Goal: Task Accomplishment & Management: Manage account settings

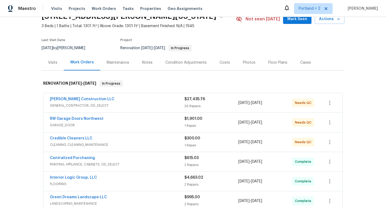
scroll to position [38, 0]
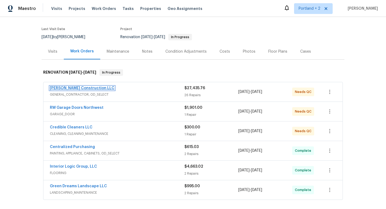
click at [89, 89] on link "[PERSON_NAME] Construction LLC" at bounding box center [82, 88] width 65 height 4
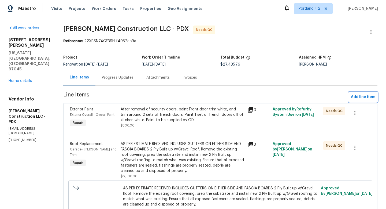
click at [371, 97] on span "Add line item" at bounding box center [363, 97] width 24 height 7
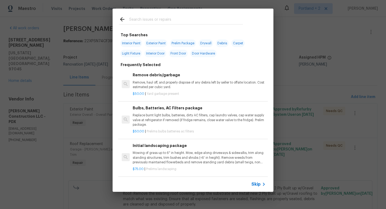
click at [188, 22] on input "text" at bounding box center [186, 20] width 114 height 8
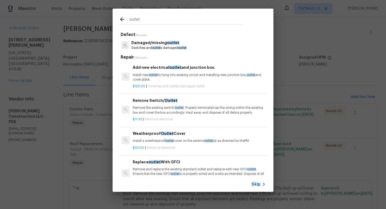
type input "outlet"
click at [175, 47] on p "Switches and outlet s damaged outlet" at bounding box center [158, 48] width 55 height 5
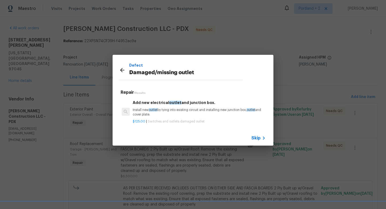
click at [122, 70] on icon at bounding box center [122, 70] width 6 height 6
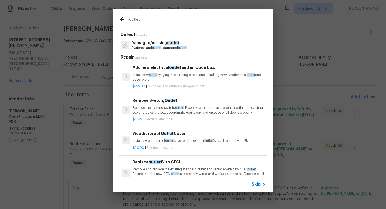
click at [201, 23] on input "outlet" at bounding box center [186, 20] width 114 height 8
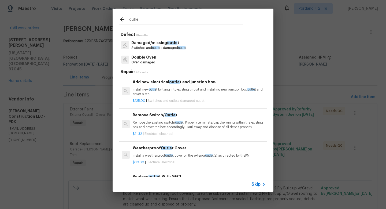
type input "outle"
click at [168, 125] on p "Remove the existing switch/ outle t. Properly terminate/cap the wiring within t…" at bounding box center [199, 124] width 133 height 9
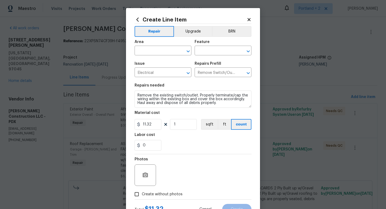
click at [152, 45] on div "Area" at bounding box center [163, 43] width 57 height 7
click at [152, 50] on input "text" at bounding box center [156, 51] width 42 height 8
click at [147, 72] on li "Interior Overall" at bounding box center [163, 72] width 57 height 9
type input "Interior Overall"
click at [221, 50] on input "text" at bounding box center [216, 51] width 42 height 8
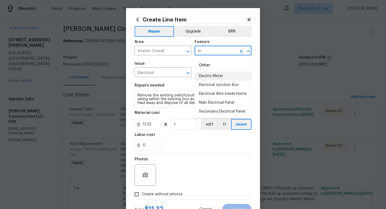
type input "e"
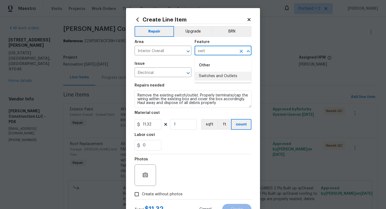
click at [224, 76] on li "Switches and Outlets" at bounding box center [223, 76] width 57 height 9
type input "Switches and Outlets"
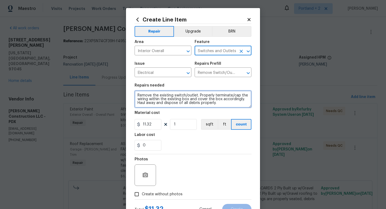
click at [135, 97] on textarea "Remove the existing switch/outlet. Properly terminate/cap the wiring within the…" at bounding box center [193, 98] width 117 height 17
type textarea "2 outlets one in living room one in bedroom. Remove the existing switch/outlet.…"
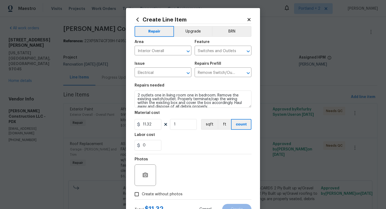
click at [198, 126] on div "11.32 1 sqft ft count" at bounding box center [193, 124] width 117 height 11
click at [188, 125] on input "1" at bounding box center [183, 124] width 27 height 11
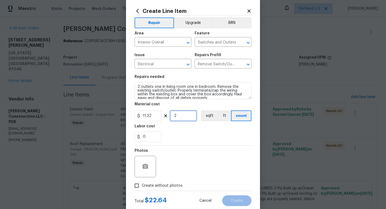
scroll to position [12, 0]
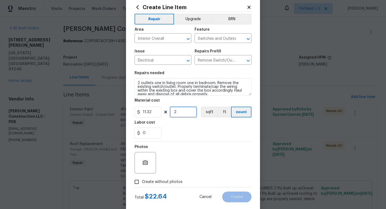
type input "2"
click at [149, 132] on input "0" at bounding box center [148, 132] width 27 height 11
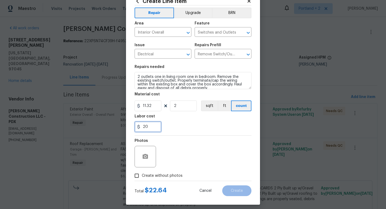
type input "20"
click at [185, 145] on div "Photos" at bounding box center [193, 152] width 117 height 35
click at [164, 178] on span "Create without photos" at bounding box center [162, 176] width 41 height 6
click at [142, 178] on input "Create without photos" at bounding box center [137, 175] width 10 height 10
checkbox input "true"
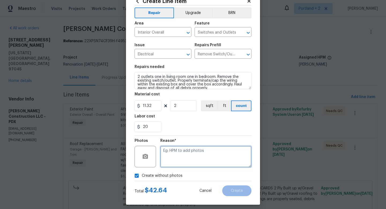
click at [188, 166] on textarea at bounding box center [205, 156] width 91 height 21
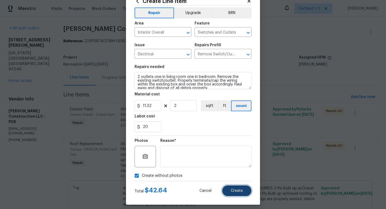
click at [229, 192] on button "Create" at bounding box center [236, 190] width 29 height 11
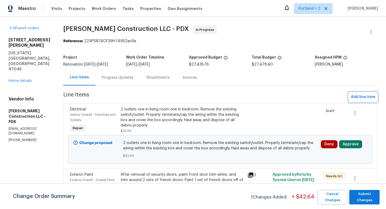
click at [373, 96] on span "Add line item" at bounding box center [363, 97] width 24 height 7
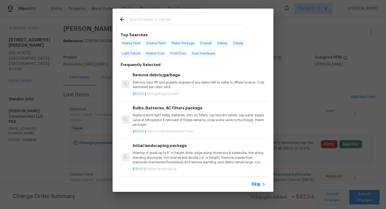
click at [148, 21] on input "text" at bounding box center [186, 20] width 114 height 8
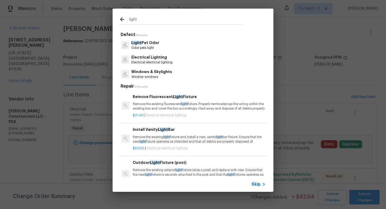
type input "light"
click at [162, 61] on p "Electrical electrical lighting" at bounding box center [151, 62] width 41 height 5
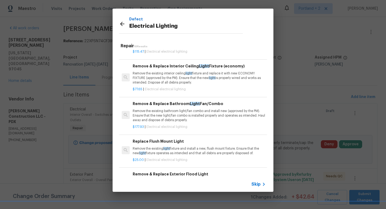
scroll to position [233, 0]
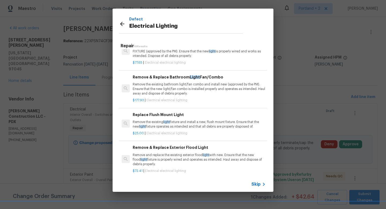
click at [173, 126] on p "Remove the existing light fixture and install a new, flush mount fixture. Ensur…" at bounding box center [199, 124] width 133 height 9
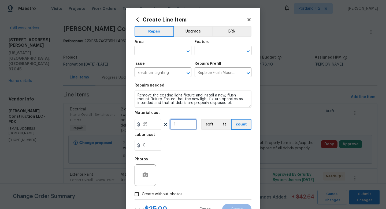
click at [182, 127] on input "1" at bounding box center [183, 124] width 27 height 11
type input "10"
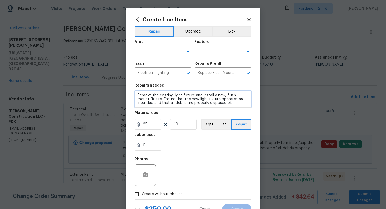
click at [138, 93] on textarea "Remove the existing light fixture and install a new, flush mount fixture. Ensur…" at bounding box center [193, 98] width 117 height 17
click at [182, 96] on textarea "Replace 2 fans with flushmounts due to missing remotesRemove the existing light…" at bounding box center [193, 98] width 117 height 17
click at [152, 100] on textarea "Replace 2 fans with flush mounts due to missing remotesRemove the existing ligh…" at bounding box center [193, 98] width 117 height 17
type textarea "Replace 2 fans with flush mounts due to missing remotes. Remove the existing li…"
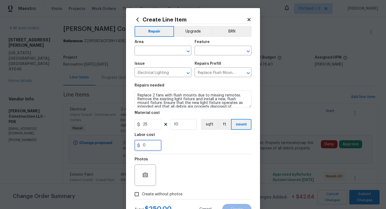
click at [153, 142] on input "0" at bounding box center [148, 145] width 27 height 11
drag, startPoint x: 184, startPoint y: 123, endPoint x: 156, endPoint y: 123, distance: 28.1
click at [156, 123] on div "25 10 sqft ft count" at bounding box center [193, 124] width 117 height 11
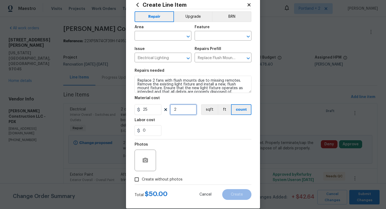
scroll to position [23, 0]
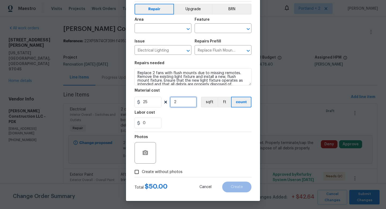
type input "2"
click at [152, 121] on input "0" at bounding box center [148, 122] width 27 height 11
type input "20"
click at [147, 172] on span "Create without photos" at bounding box center [162, 172] width 41 height 6
click at [142, 172] on input "Create without photos" at bounding box center [137, 171] width 10 height 10
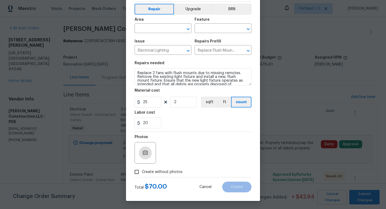
checkbox input "true"
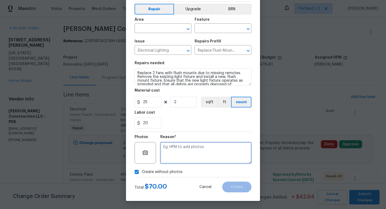
click at [195, 154] on textarea at bounding box center [205, 152] width 91 height 21
click at [160, 30] on input "text" at bounding box center [156, 29] width 42 height 8
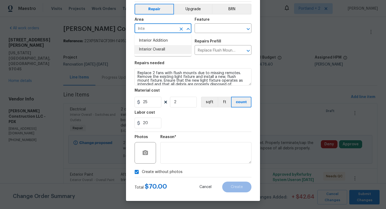
click at [153, 47] on li "Interior Overall" at bounding box center [163, 49] width 57 height 9
type input "Interior Overall"
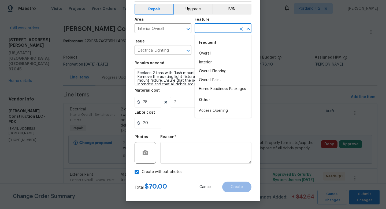
click at [211, 27] on input "text" at bounding box center [216, 29] width 42 height 8
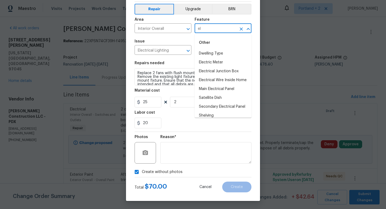
type input "e"
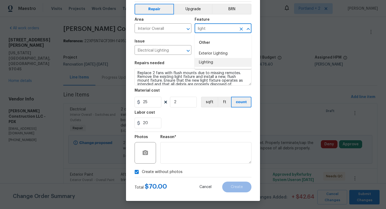
click at [212, 62] on li "Lighting" at bounding box center [223, 62] width 57 height 9
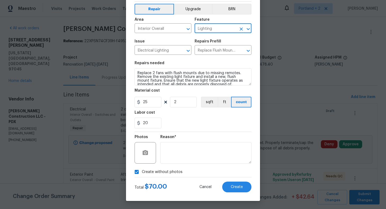
type input "Lighting"
click at [221, 154] on textarea at bounding box center [205, 152] width 91 height 21
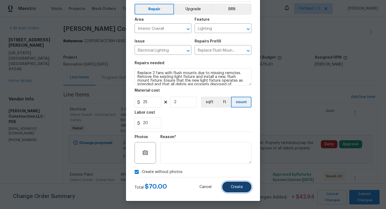
click at [245, 187] on button "Create" at bounding box center [236, 186] width 29 height 11
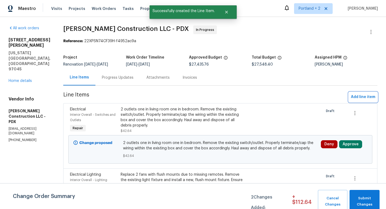
click at [361, 94] on span "Add line item" at bounding box center [363, 97] width 24 height 7
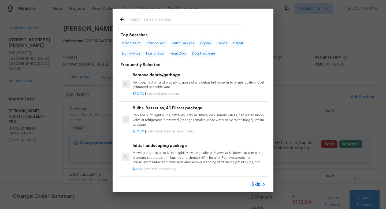
click at [161, 21] on input "text" at bounding box center [186, 20] width 114 height 8
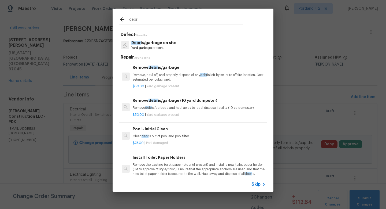
type input "debr"
click at [144, 51] on div "Debr is/garbage on site Yard garbage present" at bounding box center [193, 45] width 148 height 14
click at [150, 47] on p "Yard garbage present" at bounding box center [153, 48] width 45 height 5
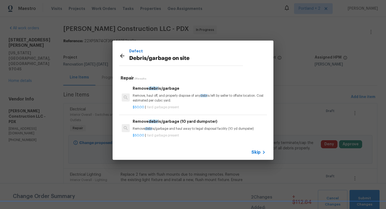
click at [187, 104] on div "$50.00 | Yard garbage present" at bounding box center [199, 106] width 133 height 7
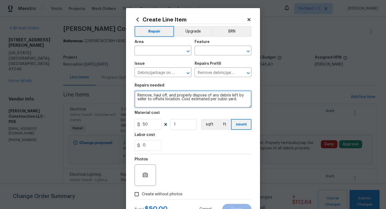
drag, startPoint x: 239, startPoint y: 101, endPoint x: 110, endPoint y: 74, distance: 132.5
click at [110, 74] on div "Create Line Item Repair Upgrade BRN Area ​ Feature ​ Issue Debris/garbage on si…" at bounding box center [193, 104] width 386 height 209
type textarea "Please cut out spray foam at front of home."
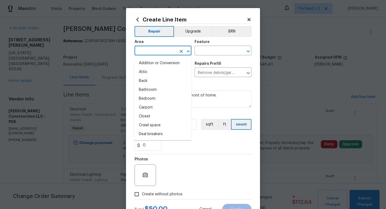
click at [161, 51] on input "text" at bounding box center [156, 51] width 42 height 8
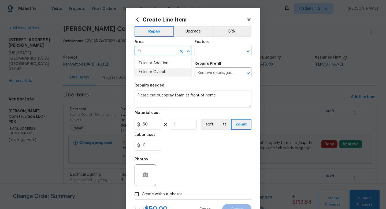
click at [163, 75] on li "Exterior Overall" at bounding box center [163, 72] width 57 height 9
type input "Exterior Overall"
click at [206, 53] on input "text" at bounding box center [216, 51] width 42 height 8
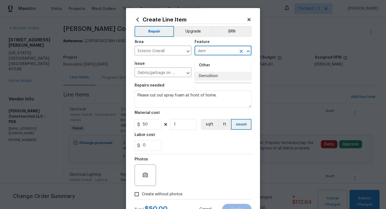
click at [208, 80] on li "Demolition" at bounding box center [223, 76] width 57 height 9
type input "Demolition"
click at [152, 124] on input "50" at bounding box center [148, 124] width 27 height 11
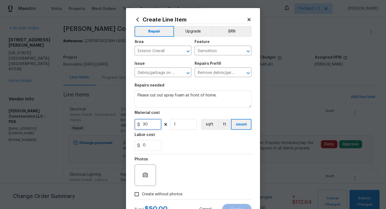
type input "30"
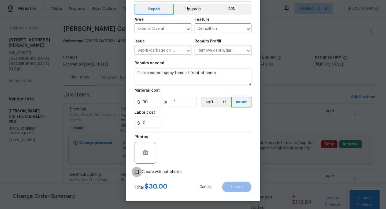
click at [141, 171] on input "Create without photos" at bounding box center [137, 171] width 10 height 10
checkbox input "true"
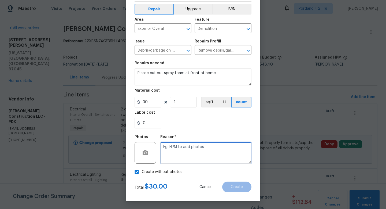
click at [179, 153] on textarea at bounding box center [205, 152] width 91 height 21
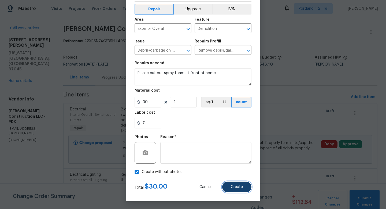
click at [228, 187] on button "Create" at bounding box center [236, 186] width 29 height 11
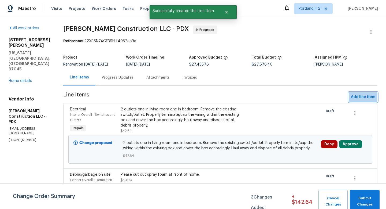
click at [361, 96] on span "Add line item" at bounding box center [363, 97] width 24 height 7
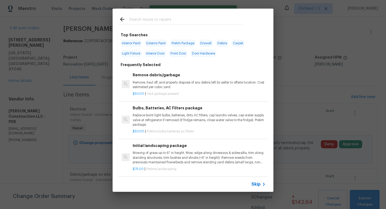
click at [151, 23] on input "text" at bounding box center [186, 20] width 114 height 8
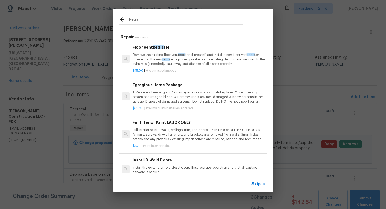
type input "Regis"
click at [156, 54] on p "Remove the existing floor vent regis ter (if present) and install a new floor v…" at bounding box center [199, 60] width 133 height 14
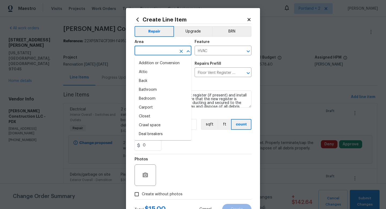
click at [160, 51] on input "text" at bounding box center [156, 51] width 42 height 8
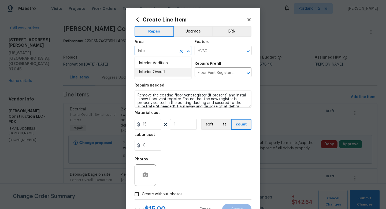
click at [159, 71] on li "Interior Overall" at bounding box center [163, 72] width 57 height 9
type input "Interior Overall"
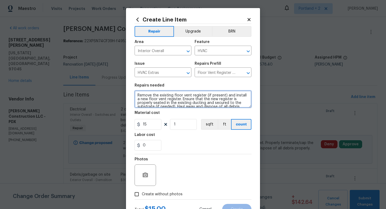
scroll to position [4, 0]
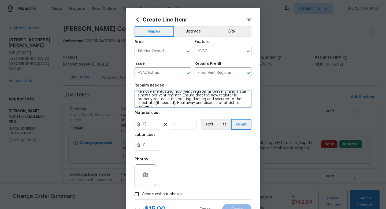
drag, startPoint x: 137, startPoint y: 95, endPoint x: 225, endPoint y: 111, distance: 89.7
click at [225, 111] on section "Repairs needed Remove the existing floor vent register (if present) and install…" at bounding box center [193, 116] width 117 height 73
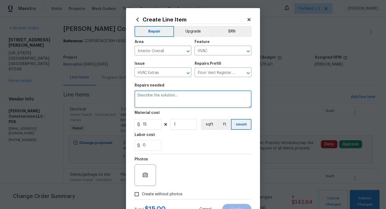
scroll to position [0, 0]
type textarea "Please paint 2 returns at entry black"
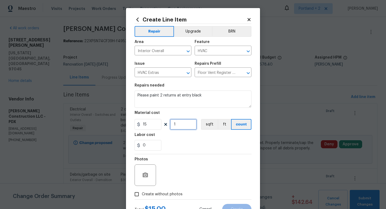
click at [179, 128] on input "1" at bounding box center [183, 124] width 27 height 11
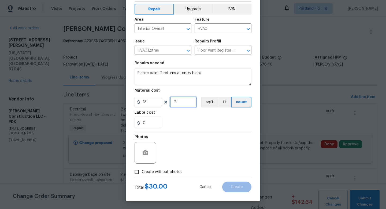
type input "2"
click at [138, 173] on input "Create without photos" at bounding box center [137, 171] width 10 height 10
checkbox input "true"
click at [155, 127] on input "0" at bounding box center [148, 122] width 27 height 11
type input "10"
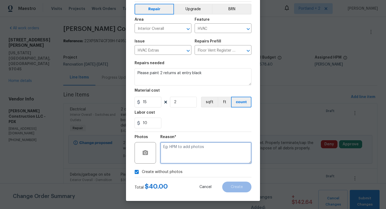
click at [194, 150] on textarea at bounding box center [205, 152] width 91 height 21
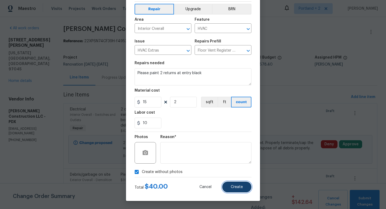
click at [242, 188] on span "Create" at bounding box center [237, 187] width 12 height 4
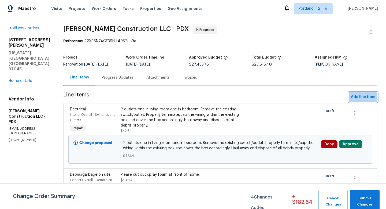
click at [364, 95] on span "Add line item" at bounding box center [363, 97] width 24 height 7
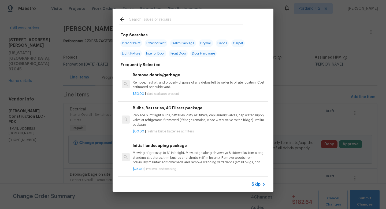
click at [166, 24] on input "text" at bounding box center [186, 20] width 114 height 8
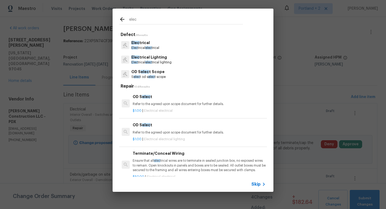
type input "elec"
click at [158, 48] on p "Elec trical elec trical" at bounding box center [145, 48] width 28 height 5
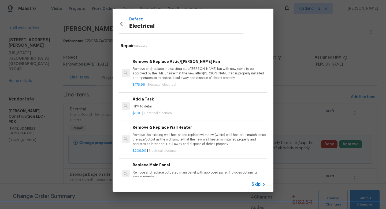
scroll to position [407, 0]
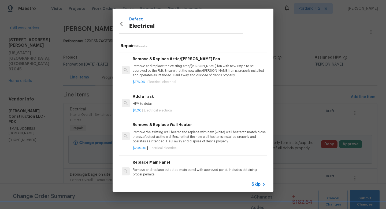
click at [154, 94] on h6 "Add a Task" at bounding box center [199, 96] width 133 height 6
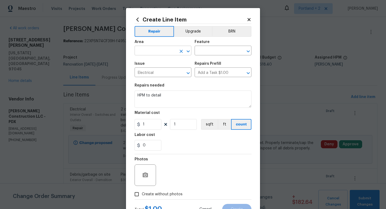
click at [162, 54] on input "text" at bounding box center [156, 51] width 42 height 8
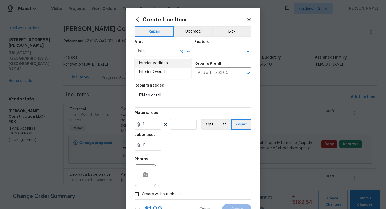
click at [165, 68] on li "Interior Overall" at bounding box center [163, 72] width 57 height 9
type input "Interior Overall"
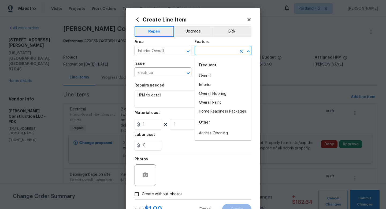
click at [210, 49] on input "text" at bounding box center [216, 51] width 42 height 8
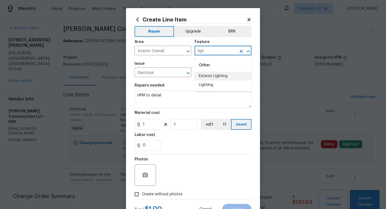
click at [203, 86] on li "Lighting" at bounding box center [223, 84] width 57 height 9
type input "Lighting"
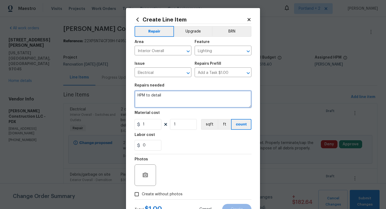
drag, startPoint x: 165, startPoint y: 100, endPoint x: 120, endPoint y: 94, distance: 45.8
click at [120, 94] on div "Create Line Item Repair Upgrade BRN Area Interior Overall ​ Feature Lighting ​ …" at bounding box center [193, 104] width 386 height 209
drag, startPoint x: 230, startPoint y: 93, endPoint x: 212, endPoint y: 95, distance: 18.6
click at [212, 95] on textarea "Please troublshoot 1 in op can light and resecure 1" at bounding box center [193, 98] width 117 height 17
click at [243, 94] on textarea "Please troublshoot 1 in op can light and resecure 1" at bounding box center [193, 98] width 117 height 17
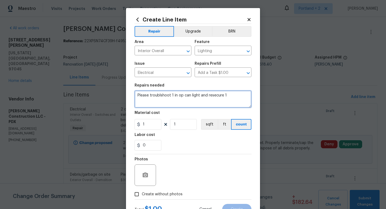
drag, startPoint x: 227, startPoint y: 96, endPoint x: 207, endPoint y: 97, distance: 20.4
click at [207, 97] on textarea "Please troublshoot 1 in op can light and resecure 1" at bounding box center [193, 98] width 117 height 17
type textarea "Please troublshoot 1 in op can light and secure 1 outlet in living room."
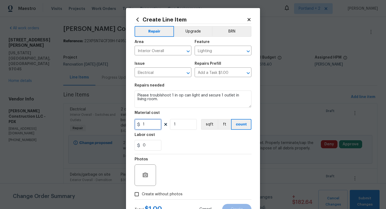
click at [152, 128] on input "1" at bounding box center [148, 124] width 27 height 11
type input "20"
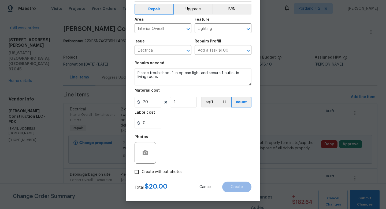
click at [148, 173] on span "Create without photos" at bounding box center [162, 172] width 41 height 6
click at [142, 173] on input "Create without photos" at bounding box center [137, 171] width 10 height 10
checkbox input "true"
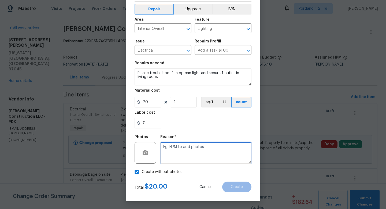
click at [198, 153] on textarea at bounding box center [205, 152] width 91 height 21
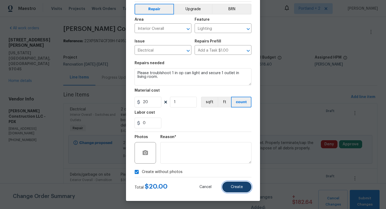
click at [236, 185] on span "Create" at bounding box center [237, 187] width 12 height 4
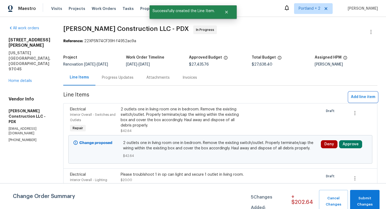
click at [366, 95] on span "Add line item" at bounding box center [363, 97] width 24 height 7
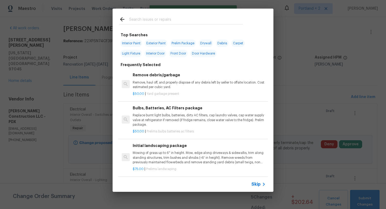
click at [170, 21] on input "text" at bounding box center [186, 20] width 114 height 8
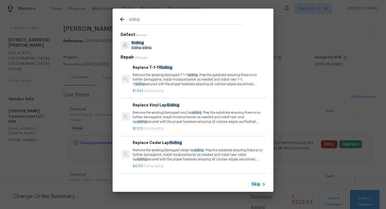
type input "siding"
click at [147, 45] on p "Siding" at bounding box center [141, 43] width 20 height 6
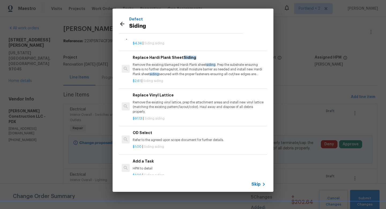
scroll to position [216, 0]
click at [159, 162] on h6 "Add a Task" at bounding box center [199, 160] width 133 height 6
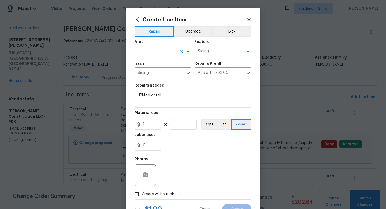
click at [157, 53] on input "text" at bounding box center [156, 51] width 42 height 8
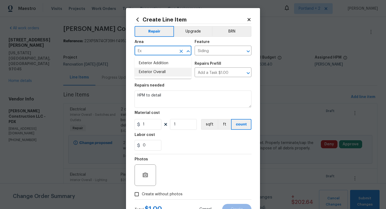
click at [154, 71] on li "Exterior Overall" at bounding box center [163, 72] width 57 height 9
type input "Exterior Overall"
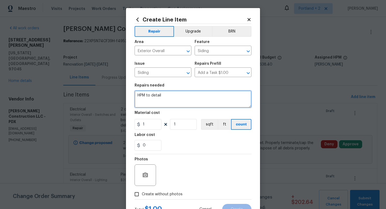
drag, startPoint x: 177, startPoint y: 97, endPoint x: 105, endPoint y: 91, distance: 72.1
click at [105, 92] on div "Create Line Item Repair Upgrade BRN Area Exterior Overall ​ Feature Siding ​ Is…" at bounding box center [193, 104] width 386 height 209
type textarea "Please patch hole above garage door, paint to match existing."
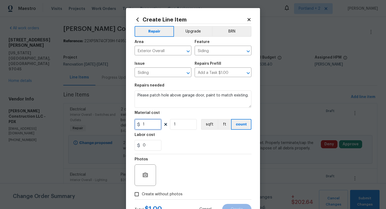
click at [159, 123] on input "1" at bounding box center [148, 124] width 27 height 11
drag, startPoint x: 157, startPoint y: 125, endPoint x: 131, endPoint y: 124, distance: 25.5
click at [131, 124] on div "Create Line Item Repair Upgrade BRN Area Exterior Overall ​ Feature Siding ​ Is…" at bounding box center [193, 115] width 134 height 215
type input "30"
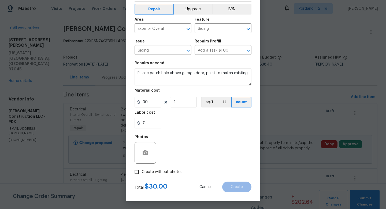
click at [137, 173] on input "Create without photos" at bounding box center [137, 171] width 10 height 10
checkbox input "true"
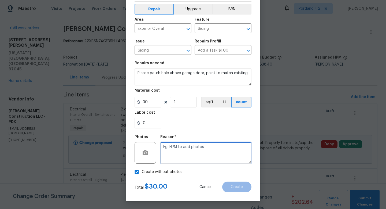
click at [192, 153] on textarea at bounding box center [205, 152] width 91 height 21
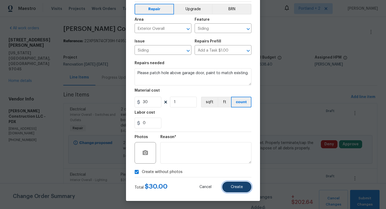
click at [246, 187] on button "Create" at bounding box center [236, 186] width 29 height 11
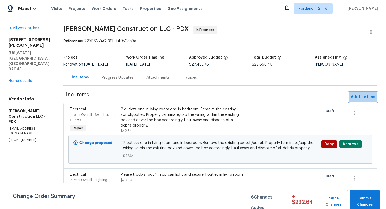
click at [362, 95] on span "Add line item" at bounding box center [363, 97] width 24 height 7
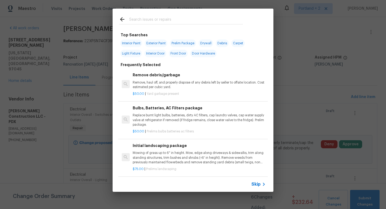
click at [181, 21] on input "text" at bounding box center [186, 20] width 114 height 8
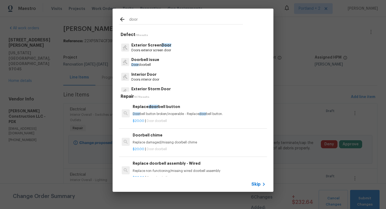
scroll to position [42, 0]
type input "door"
click at [153, 74] on p "Interior Door" at bounding box center [145, 73] width 28 height 6
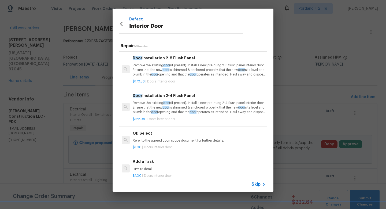
scroll to position [9, 0]
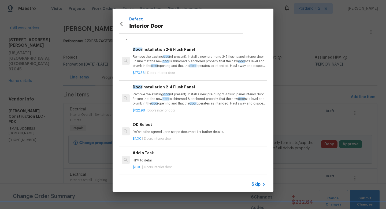
click at [149, 160] on p "HPM to detail" at bounding box center [199, 160] width 133 height 5
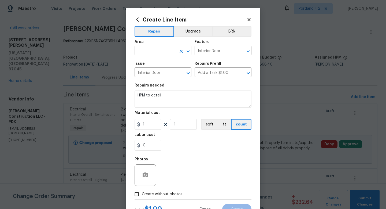
click at [165, 53] on input "text" at bounding box center [156, 51] width 42 height 8
click at [155, 73] on li "Interior Overall" at bounding box center [163, 72] width 57 height 9
type input "Interior Overall"
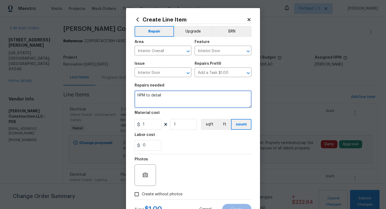
drag, startPoint x: 165, startPoint y: 98, endPoint x: 93, endPoint y: 77, distance: 74.8
click at [94, 80] on div "Create Line Item Repair Upgrade BRN Area Interior Overall ​ Feature Interior Do…" at bounding box center [193, 104] width 386 height 209
type textarea "Please reinstall 1 bifold door after flooring install, hardware is needed."
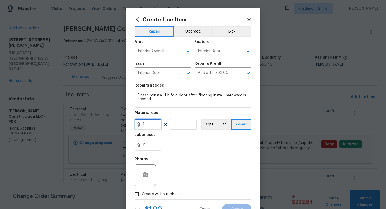
click at [151, 129] on input "1" at bounding box center [148, 124] width 27 height 11
type input "20"
click at [144, 190] on label "Create without photos" at bounding box center [157, 194] width 51 height 10
click at [142, 190] on input "Create without photos" at bounding box center [137, 194] width 10 height 10
checkbox input "true"
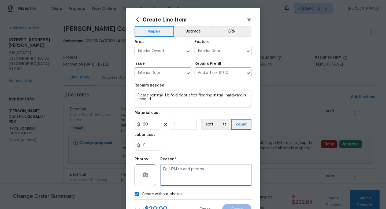
click at [188, 173] on textarea at bounding box center [205, 174] width 91 height 21
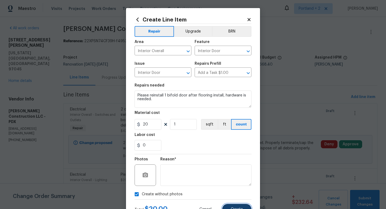
click at [238, 208] on span "Create" at bounding box center [237, 209] width 12 height 4
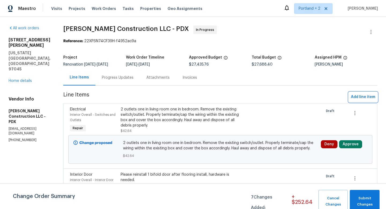
click at [369, 97] on span "Add line item" at bounding box center [363, 97] width 24 height 7
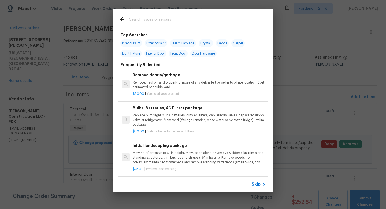
click at [141, 23] on input "text" at bounding box center [186, 20] width 114 height 8
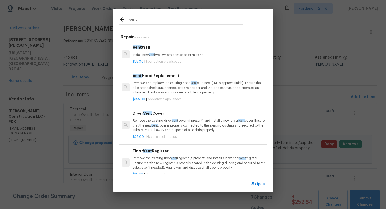
type input "vent"
click at [161, 88] on p "Remove and replace the existing hood vent with new (PM to approve finish). Ensu…" at bounding box center [199, 88] width 133 height 14
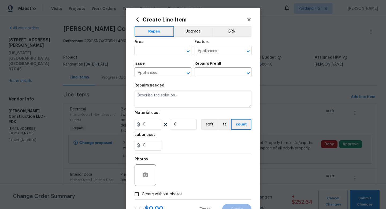
type input "Vent Hood Replacement $155.00"
type textarea "Remove and replace the existing hood vent with new (PM to approve finish). Ensu…"
type input "155"
type input "1"
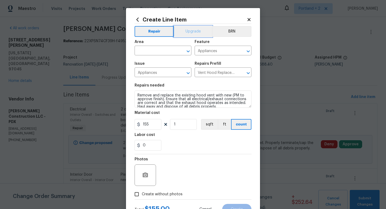
click at [191, 31] on button "Upgrade" at bounding box center [193, 31] width 38 height 11
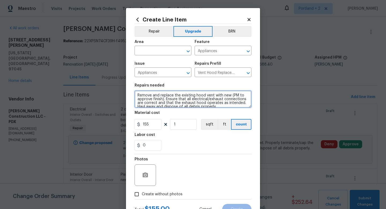
click at [138, 95] on textarea "Remove and replace the existing hood vent with new (PM to approve finish). Ensu…" at bounding box center [193, 98] width 117 height 17
type textarea "SS Remove and replace the existing hood vent with new (PM to approve finish). E…"
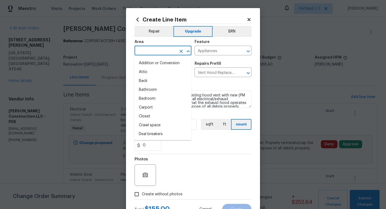
click at [149, 49] on input "text" at bounding box center [156, 51] width 42 height 8
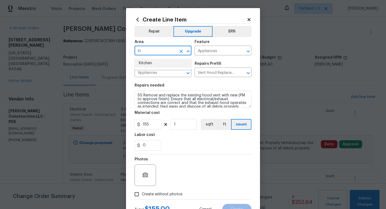
click at [151, 64] on li "Kitchen" at bounding box center [163, 63] width 57 height 9
type input "Kitchen"
click at [144, 193] on span "Create without photos" at bounding box center [162, 194] width 41 height 6
click at [142, 193] on input "Create without photos" at bounding box center [137, 194] width 10 height 10
checkbox input "true"
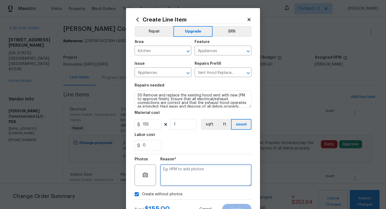
click at [187, 168] on textarea at bounding box center [205, 174] width 91 height 21
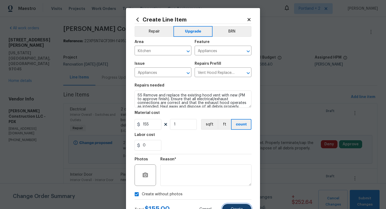
click at [237, 207] on span "Create" at bounding box center [237, 209] width 12 height 4
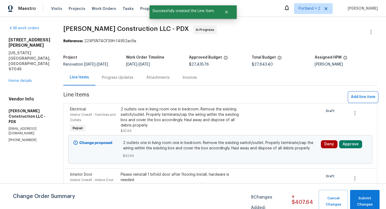
click at [354, 98] on span "Add line item" at bounding box center [363, 97] width 24 height 7
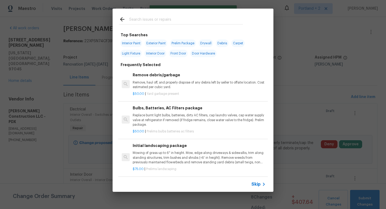
click at [155, 20] on input "text" at bounding box center [186, 20] width 114 height 8
type input "s"
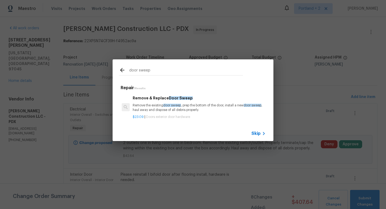
type input "door sweep"
click at [209, 113] on div "$23.09 | Doors exterior door hardware" at bounding box center [199, 115] width 133 height 7
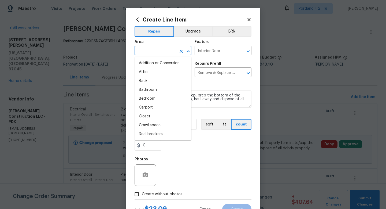
click at [151, 48] on input "text" at bounding box center [156, 51] width 42 height 8
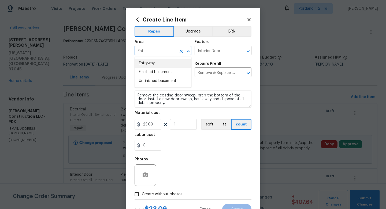
click at [154, 63] on li "Entryway" at bounding box center [163, 63] width 57 height 9
type input "Entryway"
click at [142, 195] on span "Create without photos" at bounding box center [162, 194] width 41 height 6
click at [142, 195] on input "Create without photos" at bounding box center [137, 194] width 10 height 10
checkbox input "true"
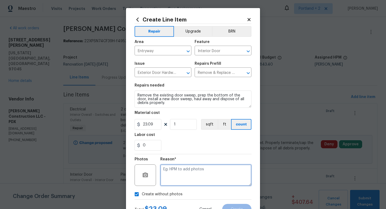
click at [179, 180] on textarea at bounding box center [205, 174] width 91 height 21
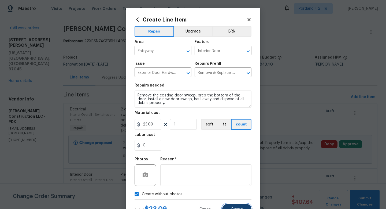
click at [230, 206] on button "Create" at bounding box center [236, 208] width 29 height 11
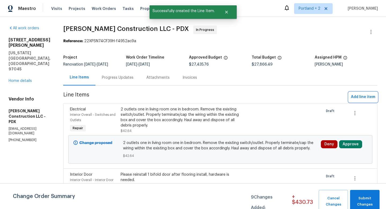
click at [361, 97] on span "Add line item" at bounding box center [363, 97] width 24 height 7
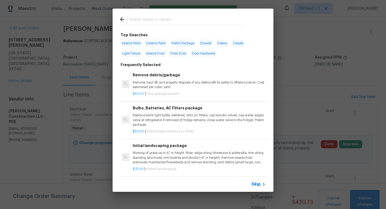
click at [169, 20] on input "text" at bounding box center [186, 20] width 114 height 8
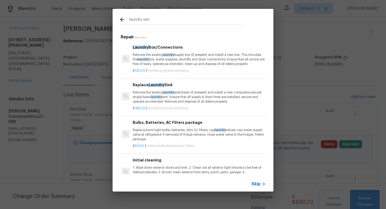
type input "laundry vent"
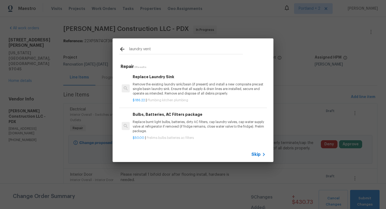
drag, startPoint x: 166, startPoint y: 52, endPoint x: 109, endPoint y: 45, distance: 57.5
click at [109, 45] on div "laundry vent Repair 2 Results Replace Laundry Sink Remove the existing laundry …" at bounding box center [193, 100] width 386 height 200
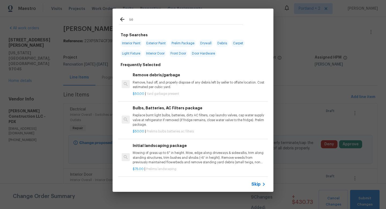
type input "s"
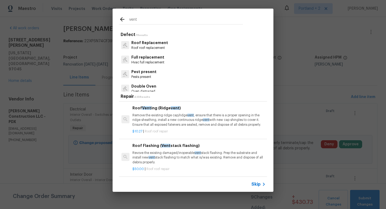
scroll to position [0, 0]
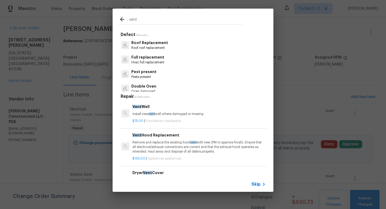
drag, startPoint x: 143, startPoint y: 21, endPoint x: 118, endPoint y: 18, distance: 25.7
click at [118, 18] on div "vent" at bounding box center [181, 19] width 137 height 21
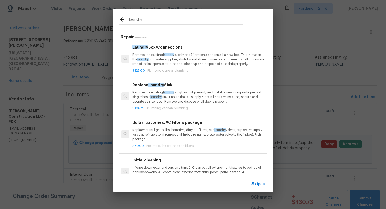
scroll to position [17, 0]
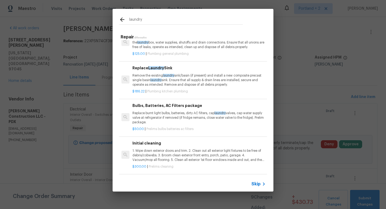
type input "laundry"
click at [183, 111] on p "Replace burnt light bulbs, batteries, dirty AC filters, cap laundry valves, cap…" at bounding box center [198, 118] width 133 height 14
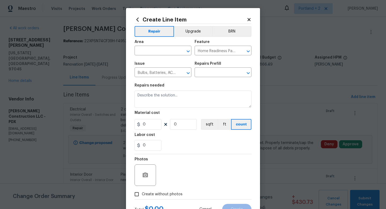
type input "Bulbs, Batteries, AC Filters package $50.00"
type textarea "Replace burnt light bulbs, batteries, dirty AC filters, cap laundry valves, cap…"
type input "50"
type input "1"
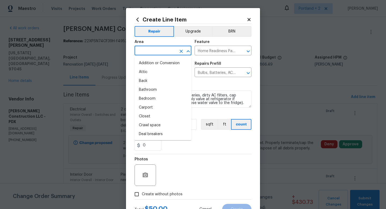
click at [159, 52] on input "text" at bounding box center [156, 51] width 42 height 8
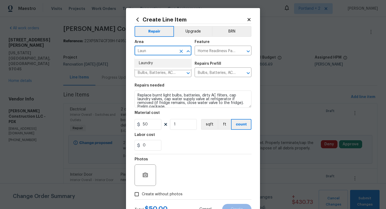
click at [164, 65] on li "Laundry" at bounding box center [163, 63] width 57 height 9
type input "Laundry"
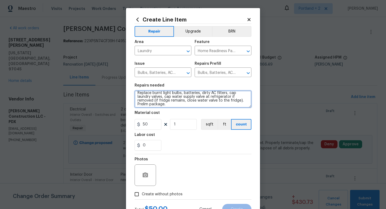
scroll to position [0, 0]
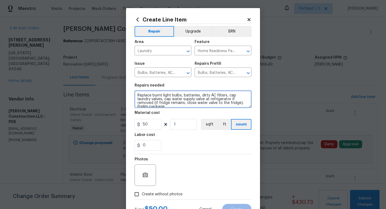
drag, startPoint x: 174, startPoint y: 107, endPoint x: 130, endPoint y: 80, distance: 50.9
click at [130, 80] on div "Create Line Item Repair Upgrade BRN Area Laundry ​ Feature Home Readiness Packa…" at bounding box center [193, 115] width 134 height 215
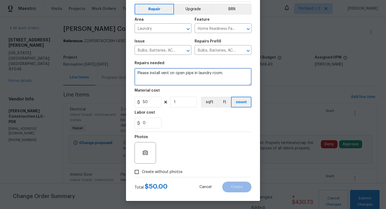
type textarea "Please install vent on open pipe in laundry room."
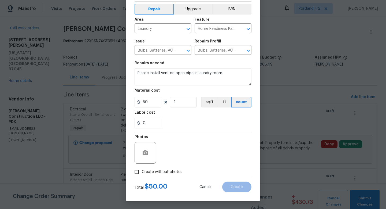
click at [144, 168] on label "Create without photos" at bounding box center [157, 171] width 51 height 10
click at [142, 168] on input "Create without photos" at bounding box center [137, 171] width 10 height 10
checkbox input "true"
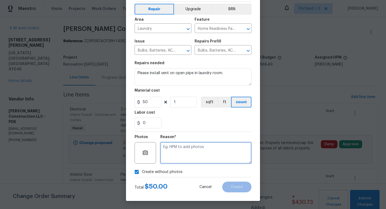
click at [179, 152] on textarea at bounding box center [205, 152] width 91 height 21
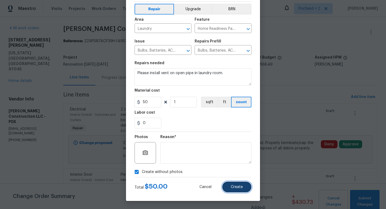
click at [232, 191] on button "Create" at bounding box center [236, 186] width 29 height 11
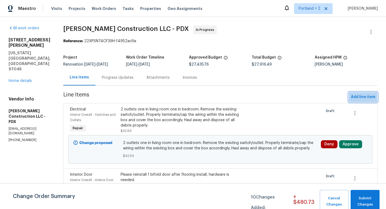
click at [364, 98] on span "Add line item" at bounding box center [363, 97] width 24 height 7
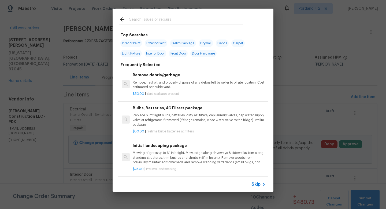
click at [180, 21] on input "text" at bounding box center [186, 20] width 114 height 8
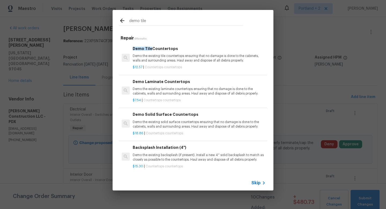
scroll to position [1, 0]
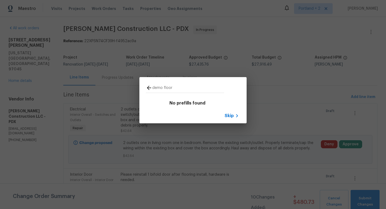
type input "demo floor"
click at [227, 115] on span "Skip" at bounding box center [229, 115] width 9 height 5
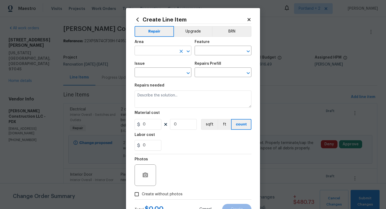
click at [138, 54] on input "text" at bounding box center [156, 51] width 42 height 8
click at [141, 63] on li "Laundry" at bounding box center [163, 63] width 57 height 9
type input "Laundry"
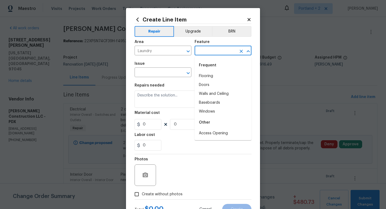
click at [213, 51] on input "text" at bounding box center [216, 51] width 42 height 8
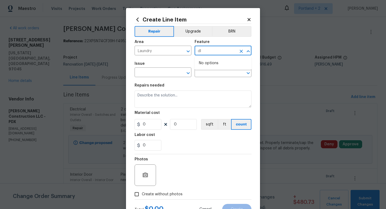
type input "d"
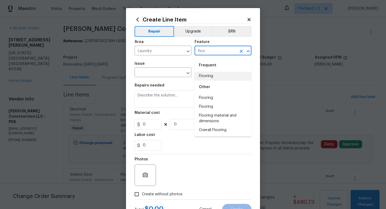
click at [214, 79] on li "Flooring" at bounding box center [223, 76] width 57 height 9
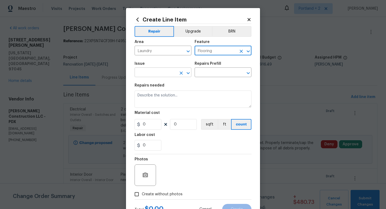
type input "Flooring"
click at [167, 73] on input "text" at bounding box center [156, 73] width 42 height 8
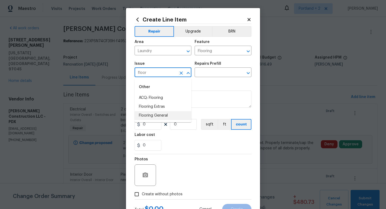
click at [160, 114] on li "Flooring General" at bounding box center [163, 115] width 57 height 9
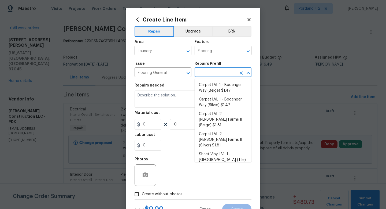
click at [219, 76] on input "text" at bounding box center [216, 73] width 42 height 8
click at [156, 70] on input "Flooring General" at bounding box center [156, 73] width 42 height 8
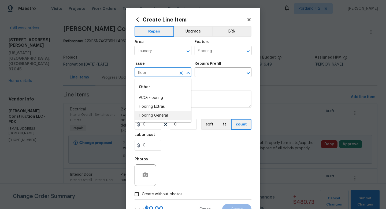
click at [154, 107] on li "Flooring Extras" at bounding box center [163, 106] width 57 height 9
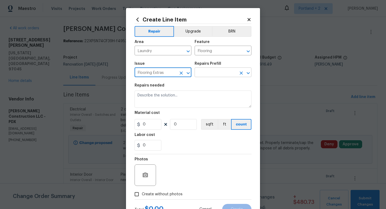
type input "Flooring Extras"
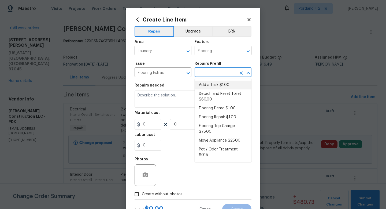
click at [229, 70] on input "text" at bounding box center [216, 73] width 42 height 8
click at [223, 84] on li "Add a Task $1.00" at bounding box center [223, 84] width 57 height 9
type input "Overall Flooring"
type input "Add a Task $1.00"
type textarea "HPM to detail"
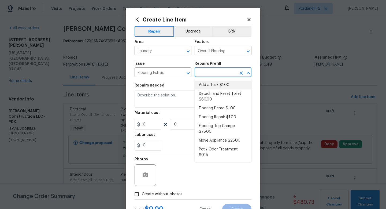
type input "1"
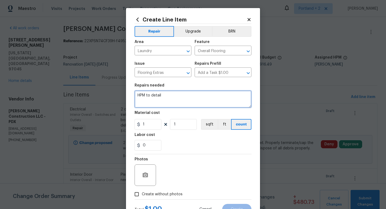
drag, startPoint x: 177, startPoint y: 98, endPoint x: 120, endPoint y: 92, distance: 57.4
click at [120, 92] on div "Create Line Item Repair Upgrade BRN Area Laundry ​ Feature Overall Flooring ​ I…" at bounding box center [193, 104] width 386 height 209
type textarea "Demo existing tile on ledge for W&D, paint ledge white and fridge ledge white."
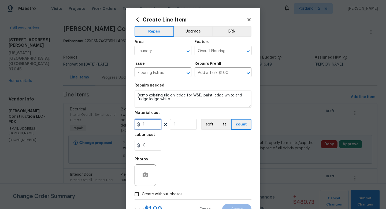
click at [155, 126] on input "1" at bounding box center [148, 124] width 27 height 11
type input "175"
click at [142, 199] on label "Create without photos" at bounding box center [157, 194] width 51 height 10
click at [142, 199] on input "Create without photos" at bounding box center [137, 194] width 10 height 10
checkbox input "true"
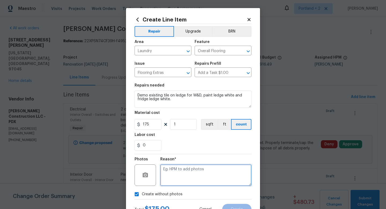
click at [173, 181] on textarea at bounding box center [205, 174] width 91 height 21
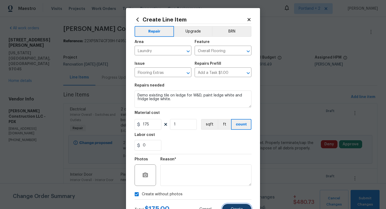
click at [238, 207] on button "Create" at bounding box center [236, 208] width 29 height 11
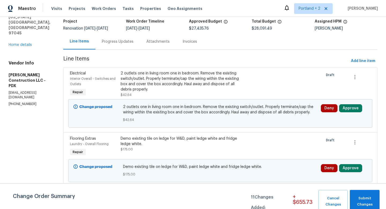
scroll to position [38, 0]
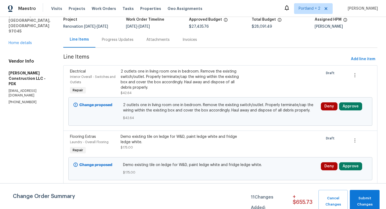
click at [218, 144] on div "Demo existing tile on ledge for W&D, paint ledge white and fridge ledge white." at bounding box center [183, 139] width 124 height 11
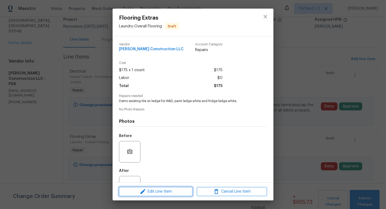
click at [167, 190] on span "Edit Line Item" at bounding box center [156, 191] width 70 height 7
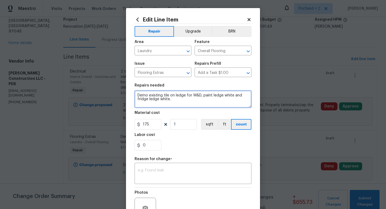
click at [201, 96] on textarea "Demo existing tile on ledge for W&D, paint ledge white and fridge ledge white." at bounding box center [193, 98] width 117 height 17
type textarea "Demo existing tile on ledge for W&D, replace plywood, paint ledge white and fri…"
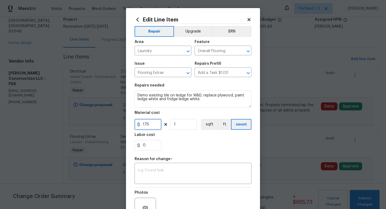
drag, startPoint x: 154, startPoint y: 123, endPoint x: 141, endPoint y: 123, distance: 12.9
click at [141, 123] on input "175" at bounding box center [148, 124] width 27 height 11
type input "250"
click at [156, 177] on textarea at bounding box center [193, 173] width 110 height 11
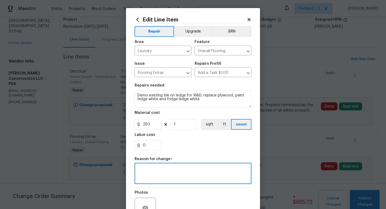
scroll to position [56, 0]
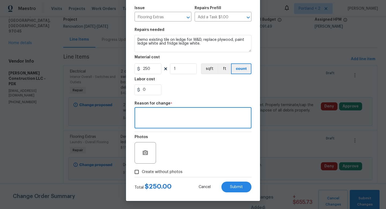
click at [157, 179] on div "Total $ 250.00 Cancel Submit" at bounding box center [193, 184] width 117 height 15
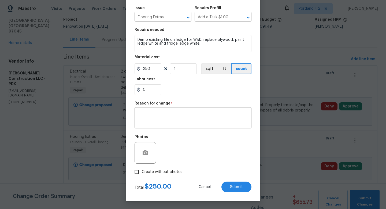
click at [165, 171] on span "Create without photos" at bounding box center [162, 172] width 41 height 6
click at [142, 171] on input "Create without photos" at bounding box center [137, 171] width 10 height 10
click at [132, 166] on input "Create without photos" at bounding box center [137, 171] width 10 height 10
click at [220, 149] on div "Photos" at bounding box center [193, 149] width 117 height 35
click at [142, 170] on span "Create without photos" at bounding box center [162, 172] width 41 height 6
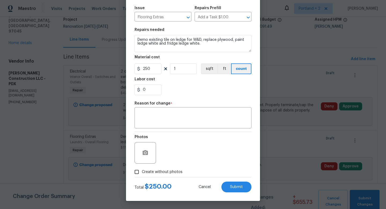
click at [142, 170] on input "Create without photos" at bounding box center [137, 171] width 10 height 10
checkbox input "true"
click at [177, 156] on textarea at bounding box center [205, 152] width 91 height 21
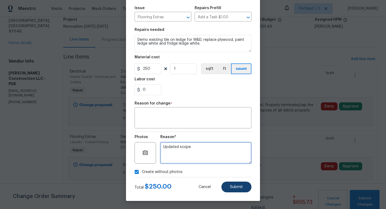
type textarea "Updated scope"
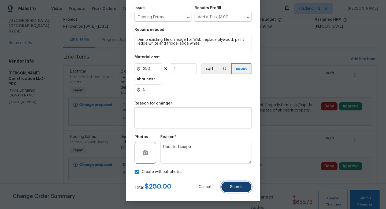
click at [244, 186] on button "Submit" at bounding box center [236, 186] width 30 height 11
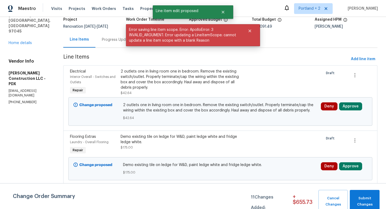
scroll to position [0, 0]
click at [361, 194] on button "Submit Changes" at bounding box center [365, 201] width 30 height 23
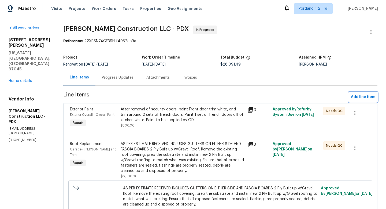
click at [357, 98] on span "Add line item" at bounding box center [363, 97] width 24 height 7
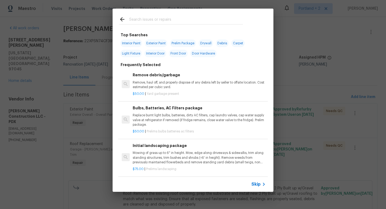
click at [144, 22] on input "text" at bounding box center [186, 20] width 114 height 8
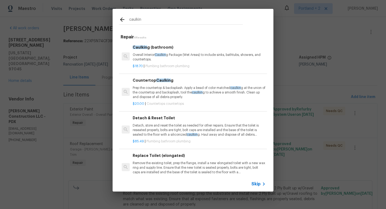
scroll to position [10, 0]
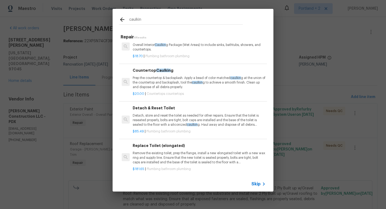
type input "caulkin"
click at [180, 86] on p "Prep the countertop & backsplash. Apply a bead of color matched caulkin g at th…" at bounding box center [199, 83] width 133 height 14
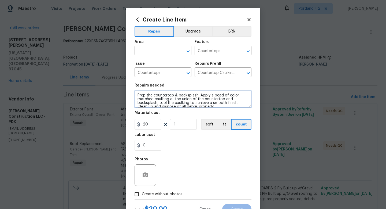
scroll to position [4, 0]
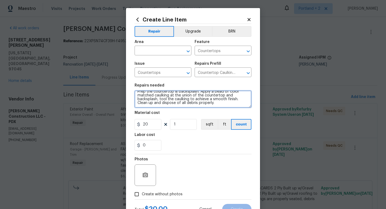
drag, startPoint x: 136, startPoint y: 96, endPoint x: 218, endPoint y: 116, distance: 84.1
click at [218, 116] on section "Repairs needed Prep the countertop & backsplash. Apply a bead of color matched …" at bounding box center [193, 116] width 117 height 73
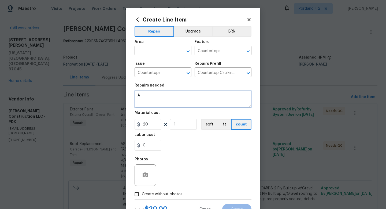
scroll to position [0, 0]
type textarea "At kitchen, secure butcher block countertop and caulk in backsplash."
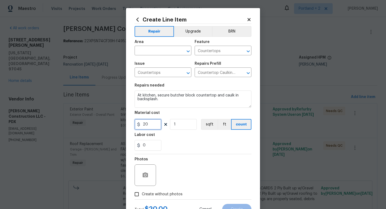
click at [151, 125] on input "20" at bounding box center [148, 124] width 27 height 11
click at [188, 123] on input "1" at bounding box center [183, 124] width 27 height 11
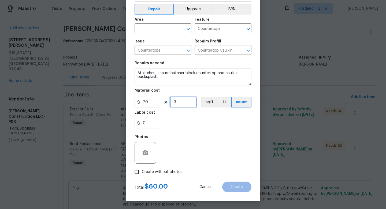
type input "3"
click at [148, 169] on span "Create without photos" at bounding box center [162, 172] width 41 height 6
click at [142, 169] on input "Create without photos" at bounding box center [137, 171] width 10 height 10
checkbox input "true"
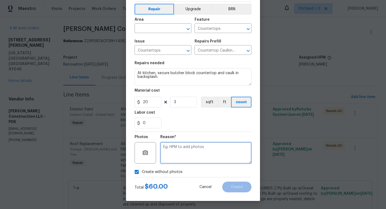
click at [176, 154] on textarea at bounding box center [205, 152] width 91 height 21
click at [165, 29] on input "text" at bounding box center [156, 29] width 42 height 8
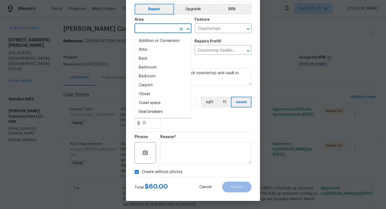
type input "L"
type input "i"
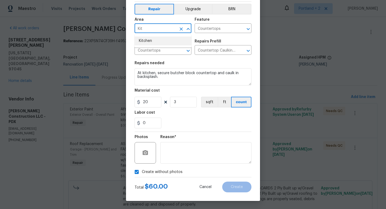
click at [161, 42] on li "Kitchen" at bounding box center [163, 40] width 57 height 9
type input "Kitchen"
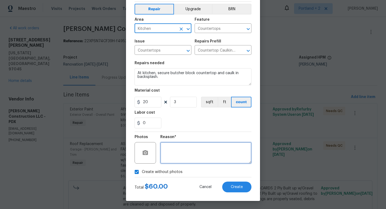
click at [183, 154] on textarea at bounding box center [205, 152] width 91 height 21
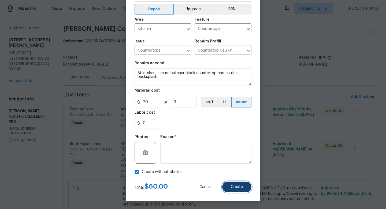
click at [230, 187] on button "Create" at bounding box center [236, 186] width 29 height 11
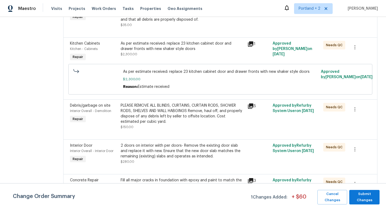
scroll to position [780, 0]
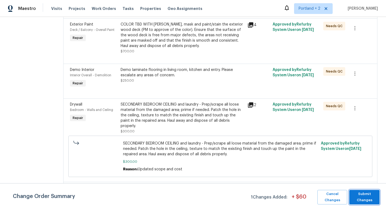
click at [365, 192] on span "Submit Changes" at bounding box center [364, 197] width 25 height 12
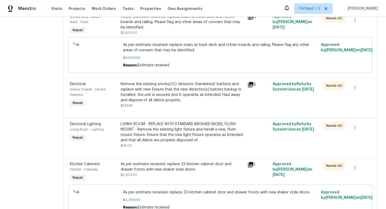
scroll to position [978, 0]
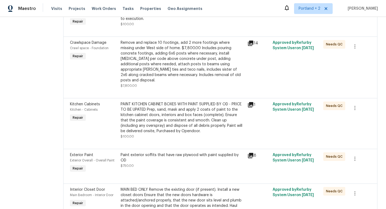
click at [182, 130] on div "PAINT KITCHEN CABINET BOXES WITH PAINT SUPPLIED BY OD - PRICE TO BE UPATED Prep…" at bounding box center [183, 117] width 124 height 32
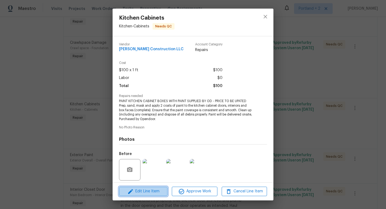
click at [148, 193] on span "Edit Line Item" at bounding box center [143, 191] width 45 height 7
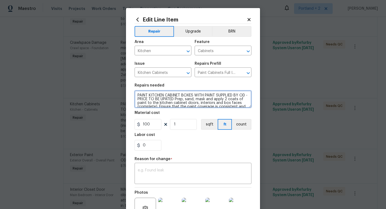
drag, startPoint x: 181, startPoint y: 95, endPoint x: 166, endPoint y: 97, distance: 15.1
click at [166, 97] on textarea "PAINT KITCHEN CABINET BOXES WITH PAINT SUPPLIED BY OD - PRICE TO BE UPATED Prep…" at bounding box center [193, 98] width 117 height 17
drag, startPoint x: 195, startPoint y: 95, endPoint x: 182, endPoint y: 95, distance: 13.7
click at [182, 95] on textarea "PAINT KITCHEN CABINET BOXES WITH PAINT SUPPLIED BY OD - PRICE TO BE UPATED Prep…" at bounding box center [193, 98] width 117 height 17
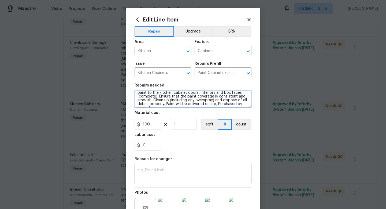
scroll to position [12, 0]
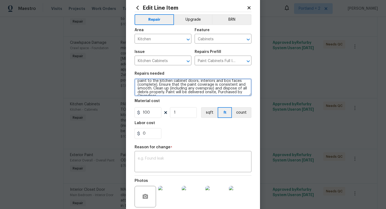
type textarea "PAINT KITCHEN CABINET DOORS WITH PAINT SUPPLIED BY OD - PRICE TO BE UPATED Prep…"
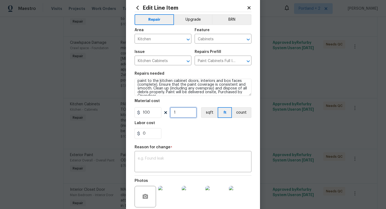
click at [183, 116] on input "1" at bounding box center [183, 112] width 27 height 11
type input "24"
click at [153, 110] on input "100" at bounding box center [148, 112] width 27 height 11
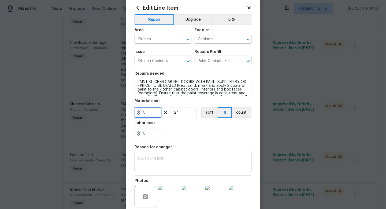
scroll to position [0, 0]
click at [148, 116] on input "0" at bounding box center [148, 112] width 27 height 11
type input "40"
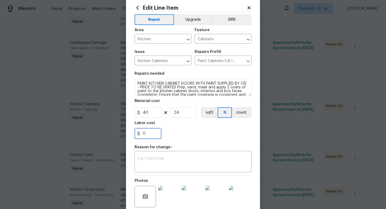
click at [158, 135] on input "0" at bounding box center [148, 133] width 27 height 11
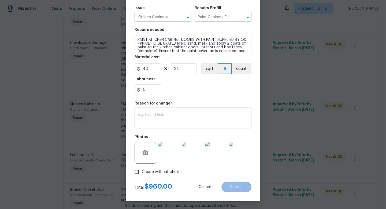
click at [172, 117] on textarea at bounding box center [193, 118] width 110 height 11
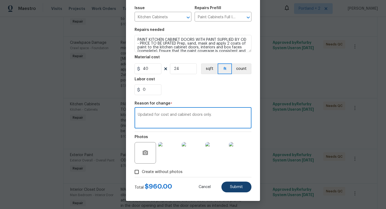
type textarea "Updated for cost and cabinet doors only."
click at [233, 183] on button "Submit" at bounding box center [236, 186] width 30 height 11
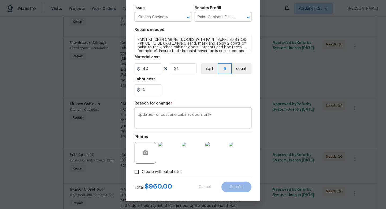
type textarea "PAINT KITCHEN CABINET BOXES WITH PAINT SUPPLIED BY OD - PRICE TO BE UPATED Prep…"
type input "1"
type input "100"
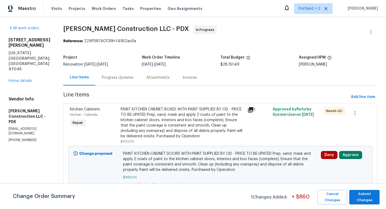
scroll to position [220, 0]
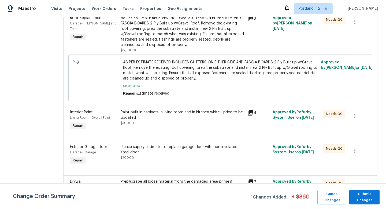
click at [201, 113] on div "Paint built in cabinets in living room and in kitchen white - price to be updat…" at bounding box center [183, 114] width 124 height 11
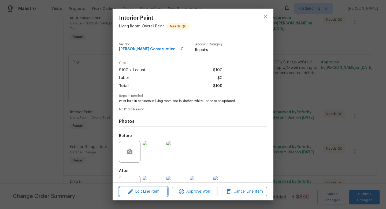
click at [151, 190] on span "Edit Line Item" at bounding box center [143, 191] width 45 height 7
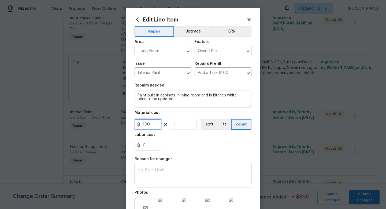
click at [152, 127] on input "100" at bounding box center [148, 124] width 27 height 11
type input "29"
click at [180, 126] on input "1" at bounding box center [183, 124] width 27 height 11
type input "40"
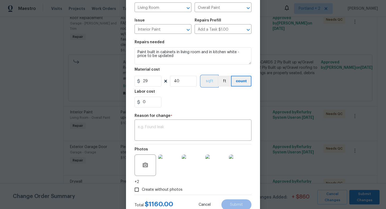
scroll to position [54, 0]
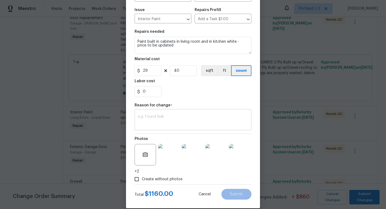
click at [181, 116] on textarea at bounding box center [193, 119] width 110 height 11
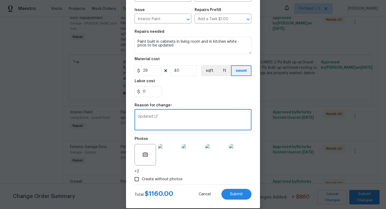
type textarea "Updated LF"
click at [148, 72] on input "29" at bounding box center [148, 70] width 27 height 11
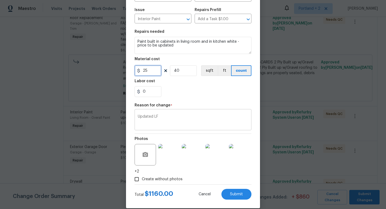
type input "25"
click at [163, 113] on div "Updated LF x ​" at bounding box center [193, 120] width 117 height 20
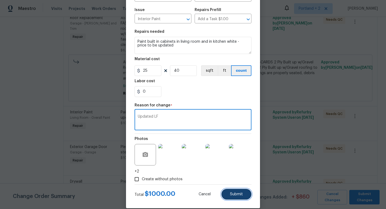
click at [232, 195] on span "Submit" at bounding box center [236, 194] width 13 height 4
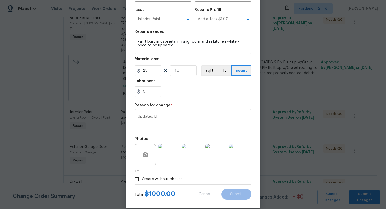
type input "1"
type input "100"
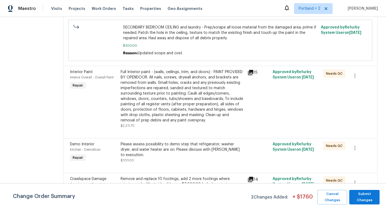
scroll to position [1185, 0]
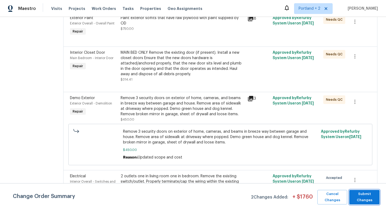
click at [365, 195] on span "Submit Changes" at bounding box center [364, 197] width 25 height 12
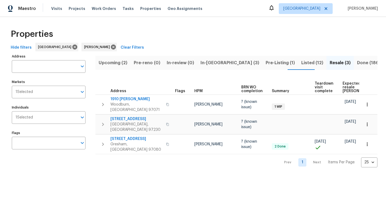
click at [266, 64] on span "Pre-Listing (1)" at bounding box center [280, 63] width 29 height 8
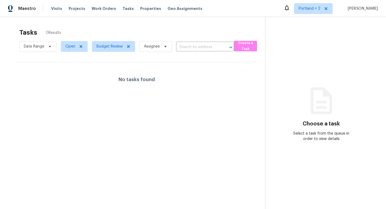
scroll to position [17, 0]
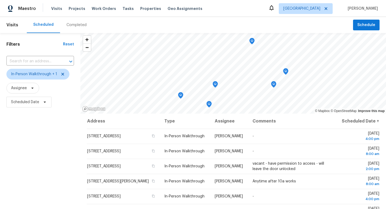
scroll to position [25, 0]
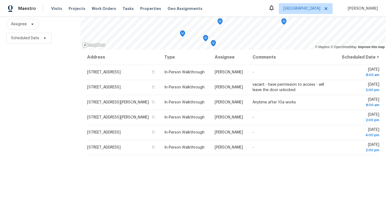
scroll to position [64, 0]
